Goal: Task Accomplishment & Management: Manage account settings

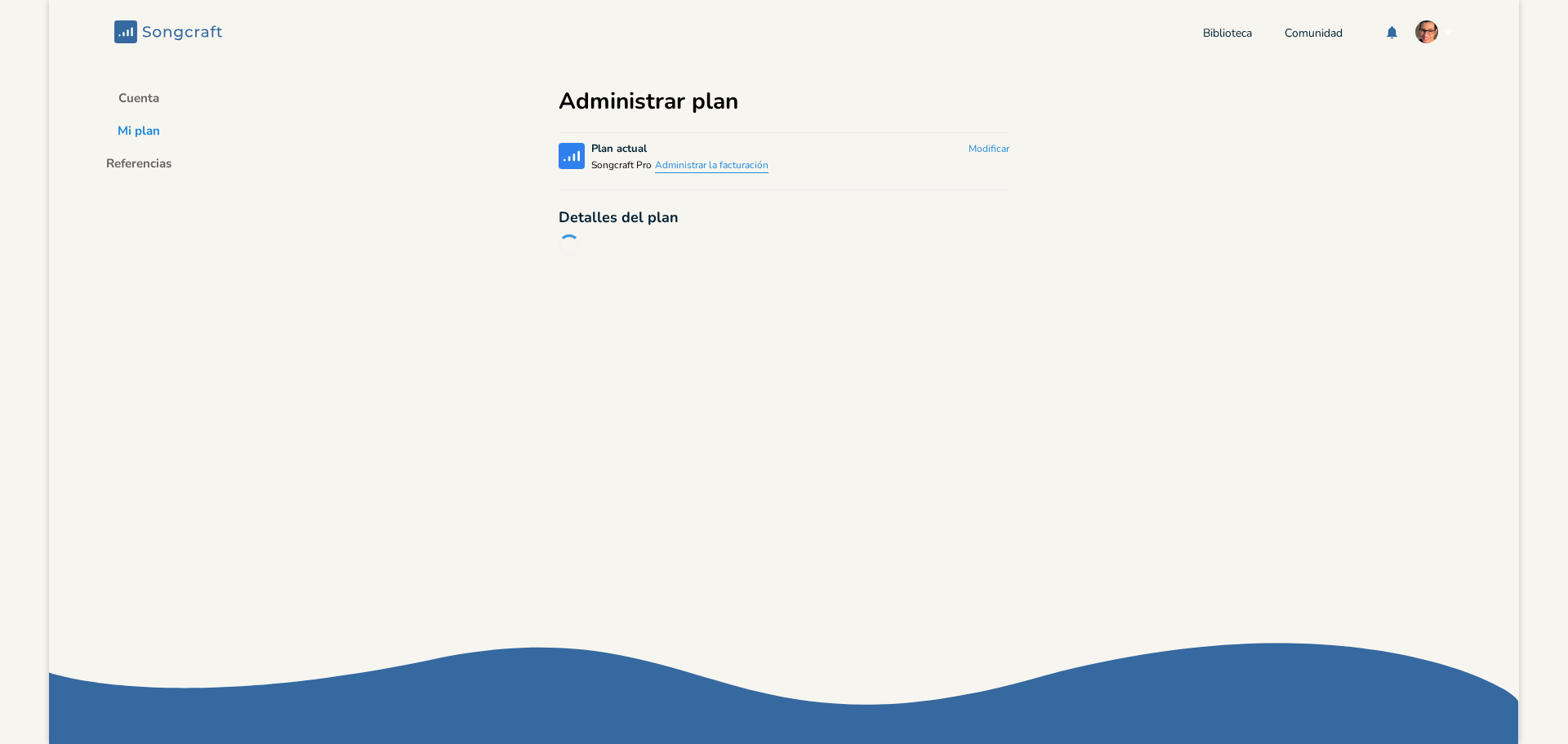
click at [713, 163] on font "Administrar la facturación" at bounding box center [711, 165] width 113 height 13
click at [1424, 37] on img "button" at bounding box center [1426, 31] width 24 height 24
click at [130, 104] on font "Cuenta" at bounding box center [139, 98] width 41 height 16
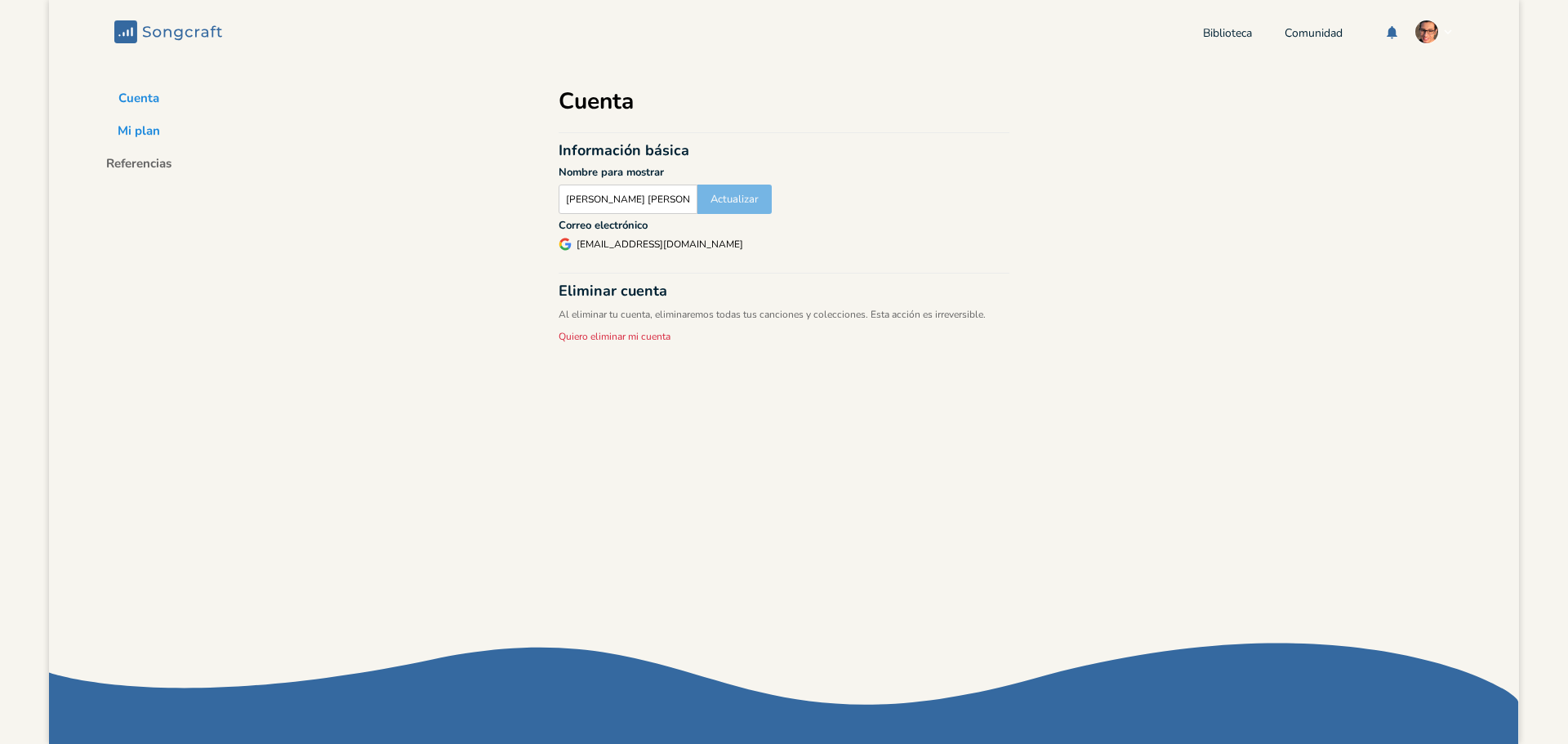
click at [159, 130] on font "Mi plan" at bounding box center [139, 130] width 43 height 16
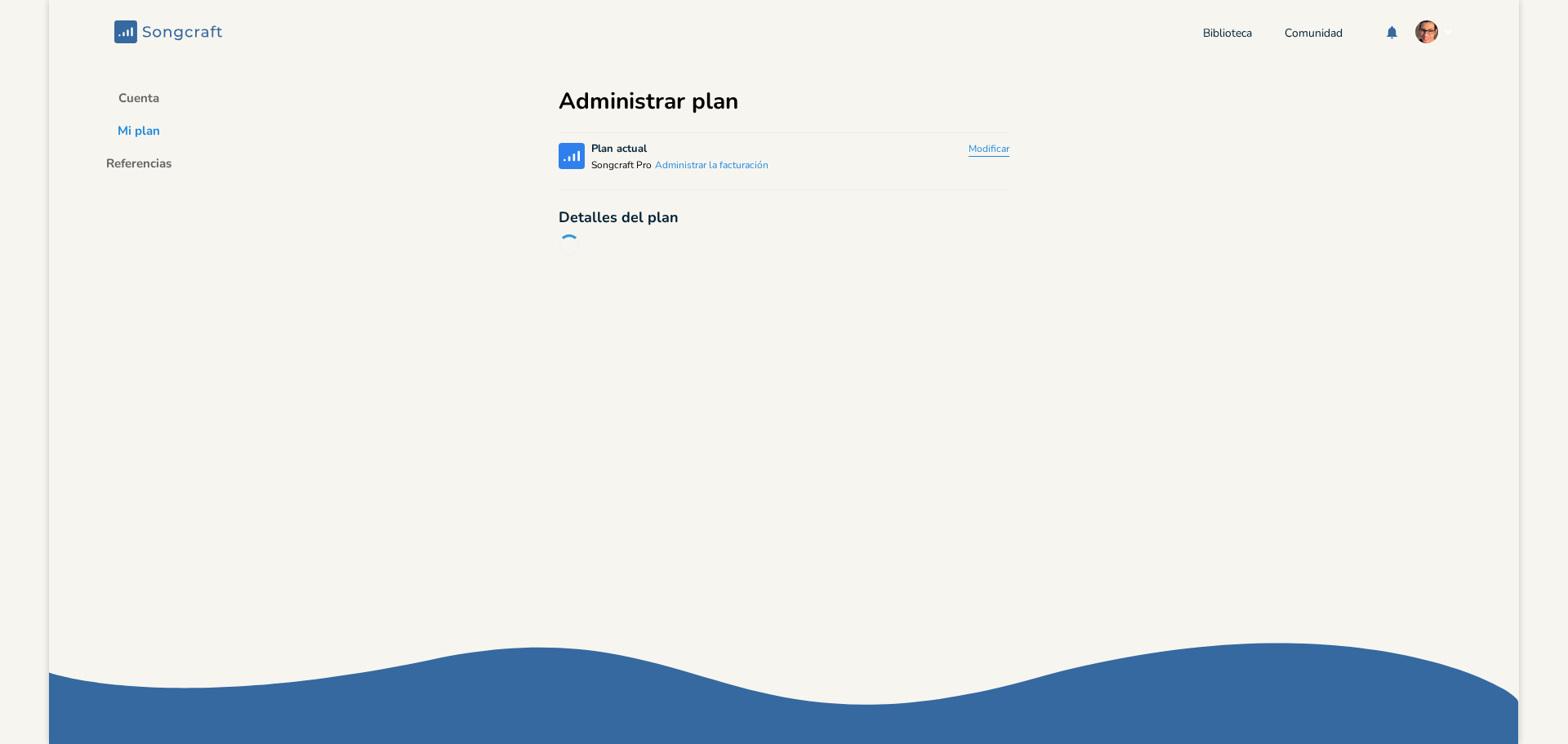
click at [978, 149] on font "Modificar" at bounding box center [989, 148] width 41 height 13
click at [969, 155] on font "Degradar" at bounding box center [973, 156] width 46 height 14
click at [123, 161] on body "Songcraft Biblioteca Comunidad Cuenta Mi plan Referencias Administrar plan Song…" at bounding box center [784, 372] width 1568 height 744
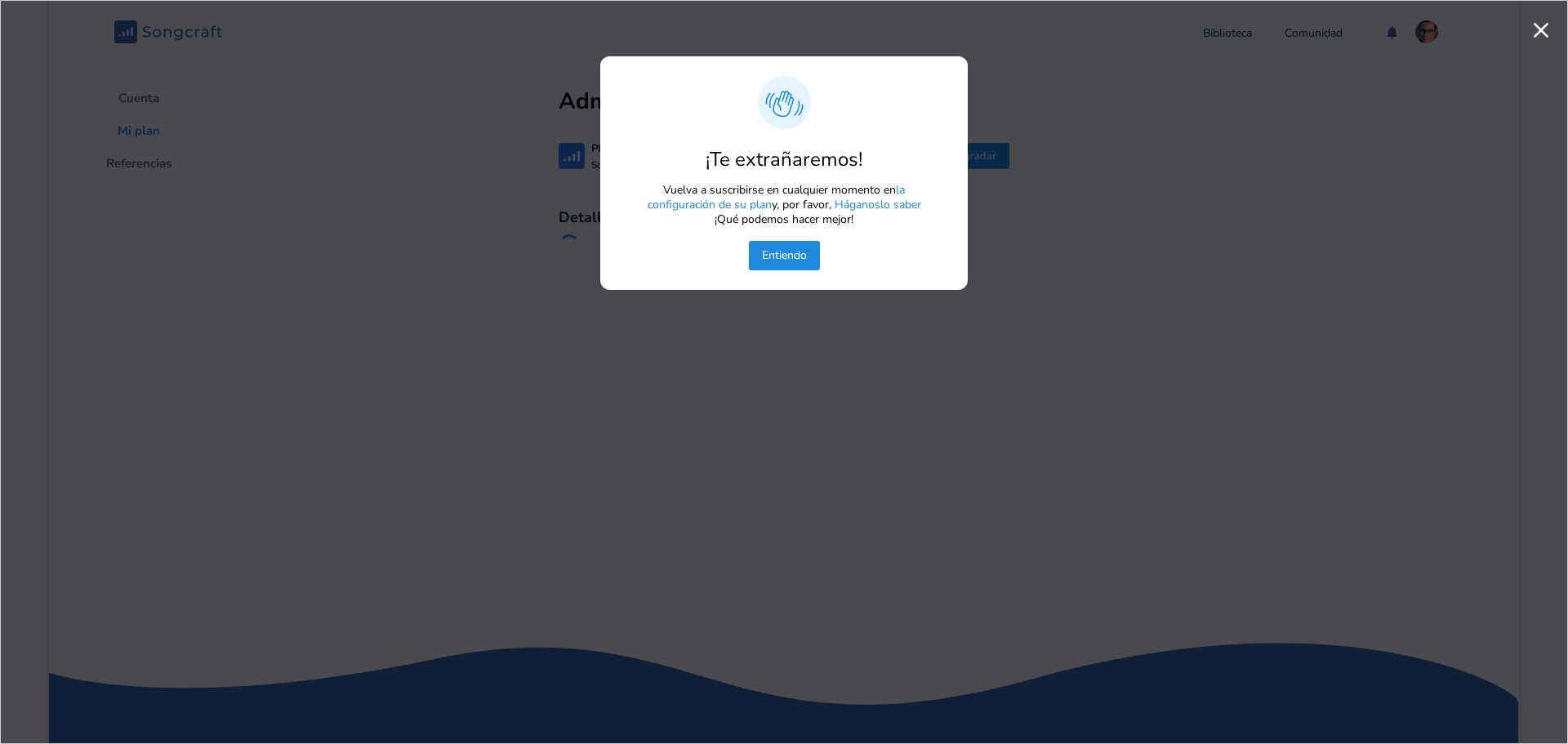
click at [799, 256] on font "Entiendo" at bounding box center [784, 254] width 45 height 15
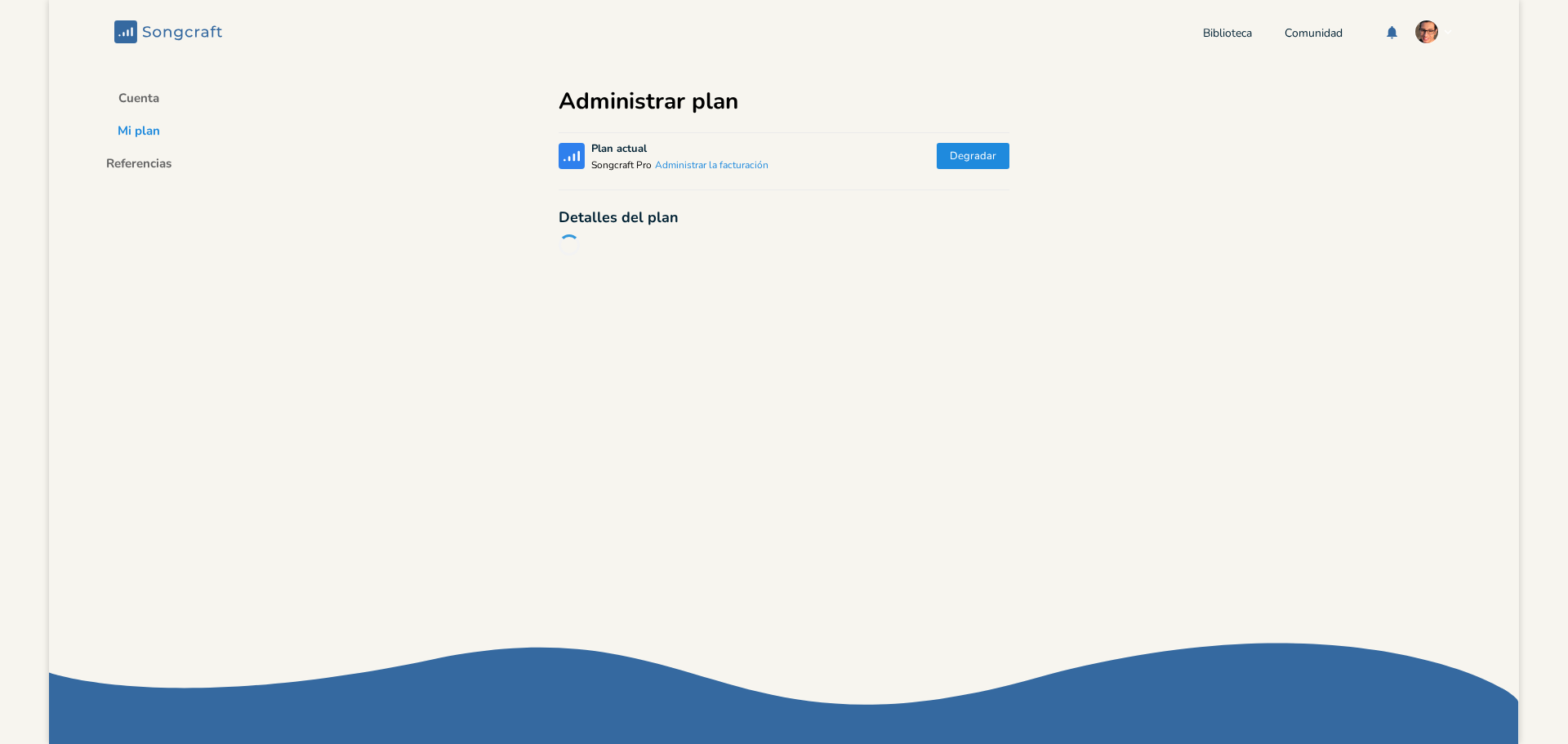
click at [915, 316] on div "Cuenta Mi plan Referencias Administrar plan Songcraft Plan actual Songcraft Pro…" at bounding box center [784, 382] width 490 height 637
click at [551, 229] on div "Cuenta Mi plan Referencias Administrar plan Songcraft Plan actual Songcraft Pro…" at bounding box center [784, 382] width 490 height 637
click at [598, 246] on div "Cuenta Mi plan Referencias Administrar plan Songcraft Plan actual Songcraft Pro…" at bounding box center [784, 382] width 490 height 637
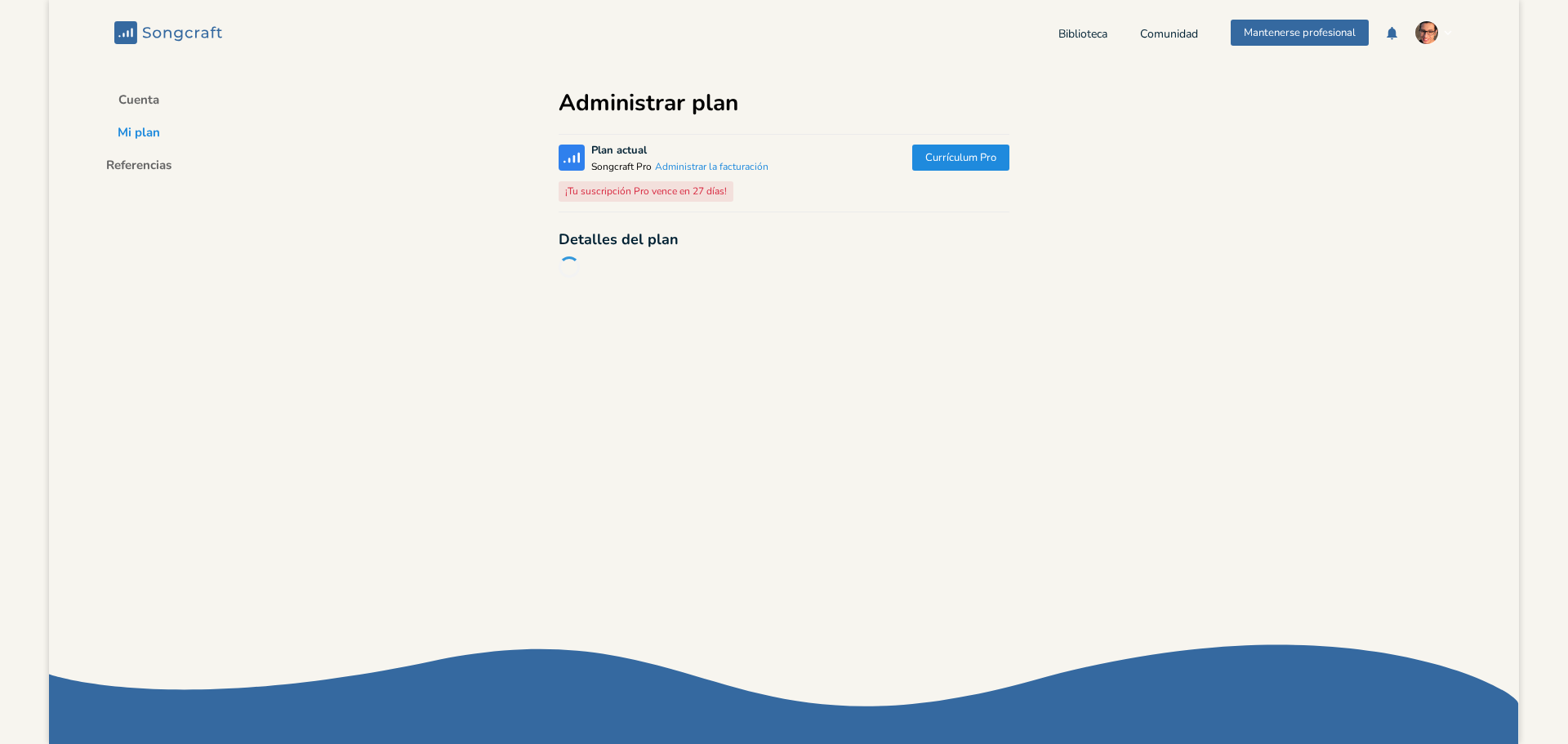
click at [1424, 35] on img "button" at bounding box center [1426, 32] width 24 height 24
click at [1360, 117] on font "Desconectar" at bounding box center [1347, 114] width 54 height 13
